Goal: Browse casually

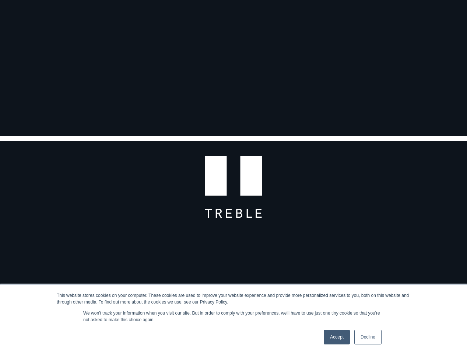
scroll to position [88, 0]
click at [367, 341] on link "Decline" at bounding box center [367, 337] width 27 height 15
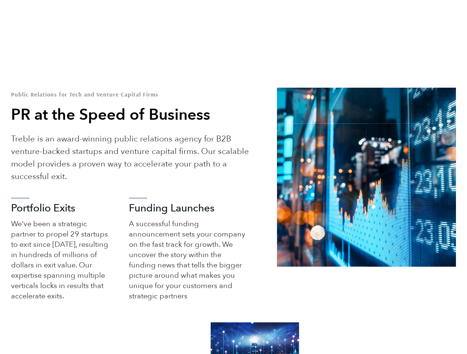
scroll to position [320, 0]
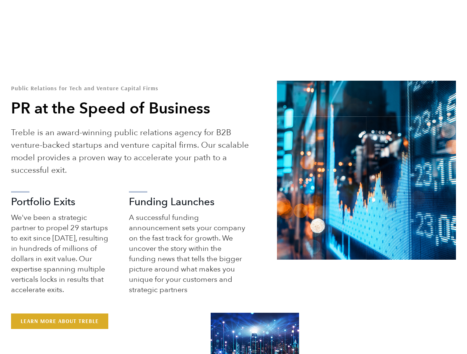
click at [153, 151] on div at bounding box center [233, 177] width 467 height 354
click at [176, 151] on p "Treble is an award-winning public relations agency for B2B venture-backed start…" at bounding box center [135, 151] width 249 height 50
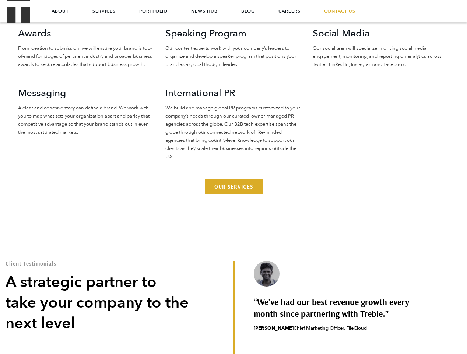
scroll to position [1778, 0]
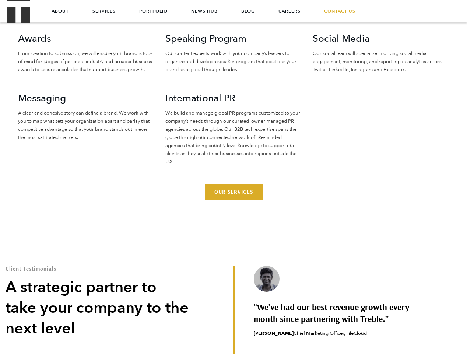
click at [236, 124] on p "We build and manage global PR programs customized to your company’s needs throu…" at bounding box center [233, 137] width 136 height 57
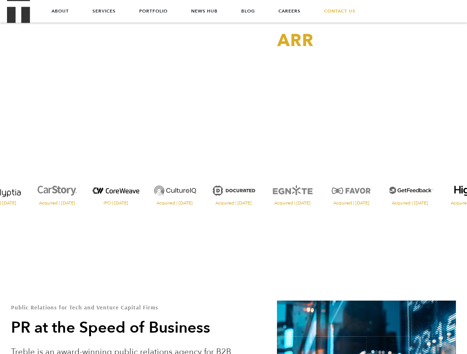
scroll to position [0, 0]
